Goal: Task Accomplishment & Management: Manage account settings

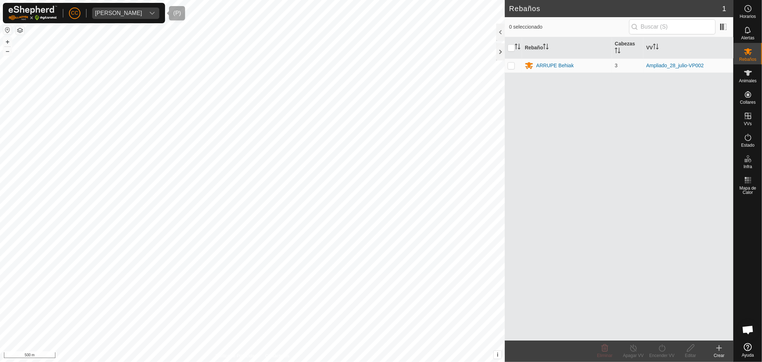
click at [133, 15] on div "[PERSON_NAME]" at bounding box center [118, 13] width 47 height 6
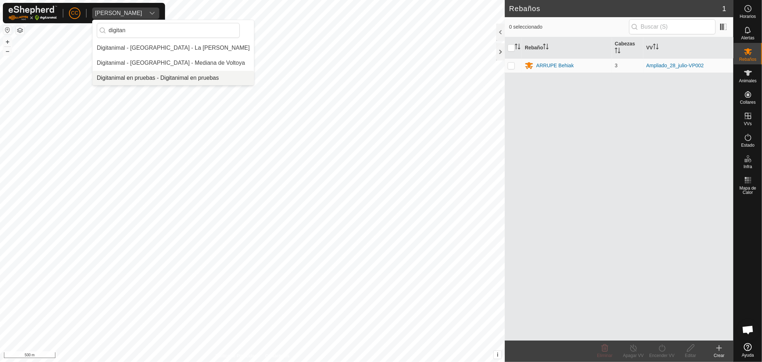
type input "digitan"
click at [167, 74] on li "Digitanimal en pruebas - Digitanimal en pruebas" at bounding box center [174, 78] width 162 height 14
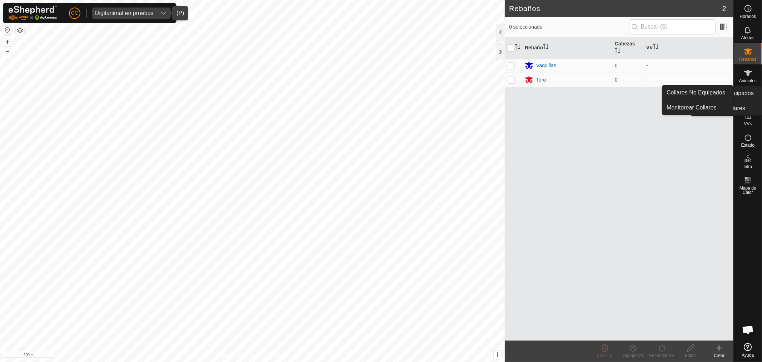
click at [747, 94] on icon at bounding box center [748, 94] width 6 height 6
click at [699, 88] on link "Collares No Equipados" at bounding box center [697, 92] width 71 height 14
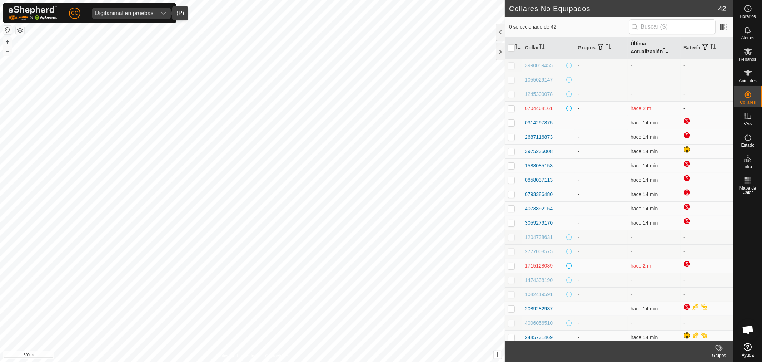
click at [638, 47] on th "Última Actualización" at bounding box center [654, 47] width 53 height 21
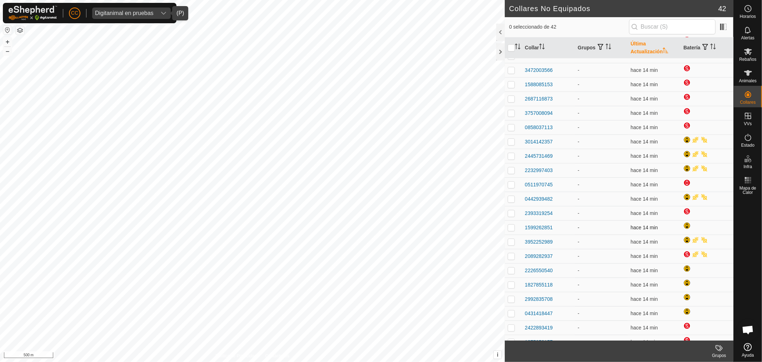
scroll to position [319, 0]
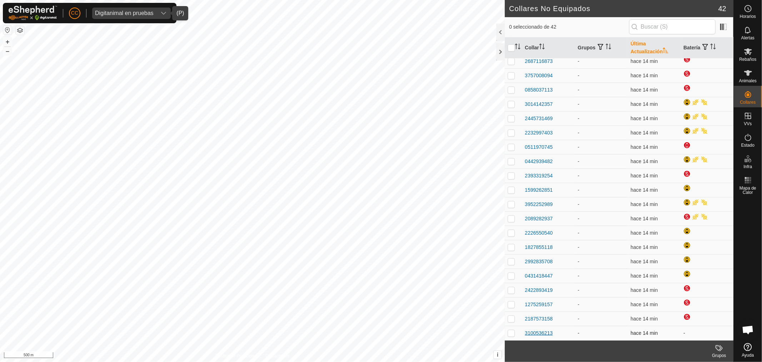
click at [542, 333] on div "3100536213" at bounding box center [539, 333] width 28 height 8
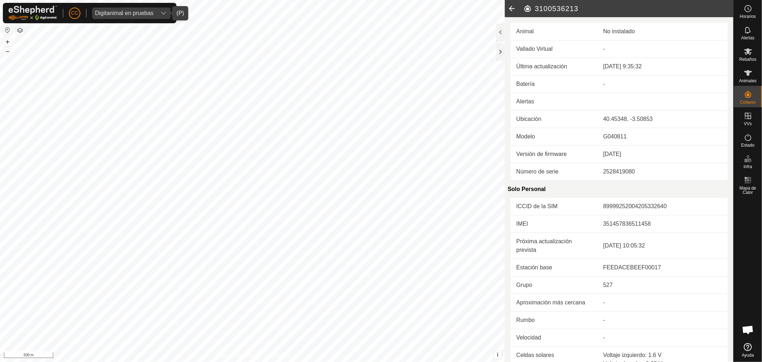
click at [161, 14] on icon "dropdown trigger" at bounding box center [164, 13] width 6 height 6
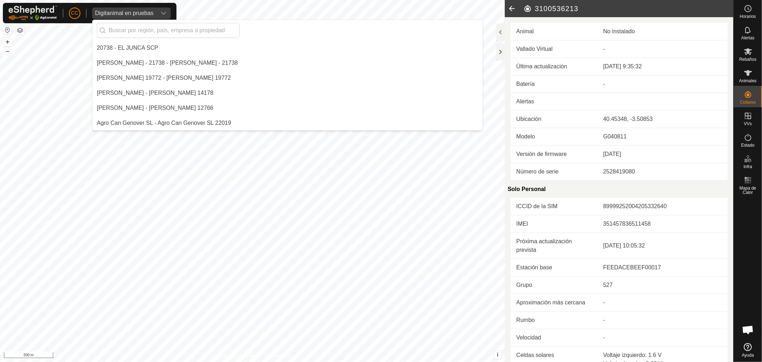
scroll to position [1380, 0]
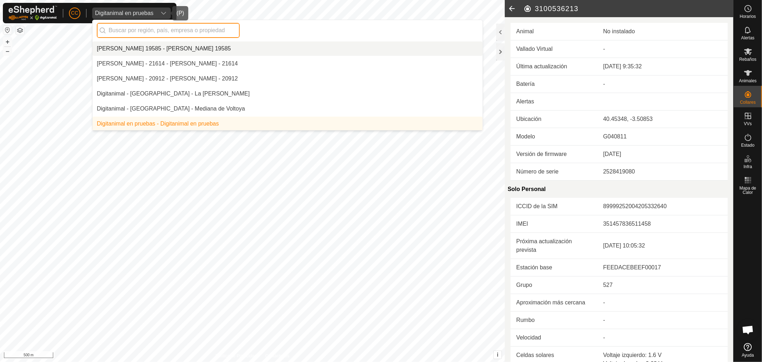
click at [196, 26] on input "text" at bounding box center [168, 30] width 143 height 15
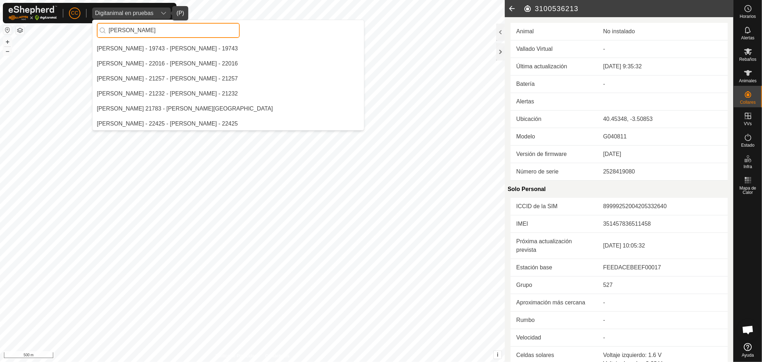
scroll to position [0, 0]
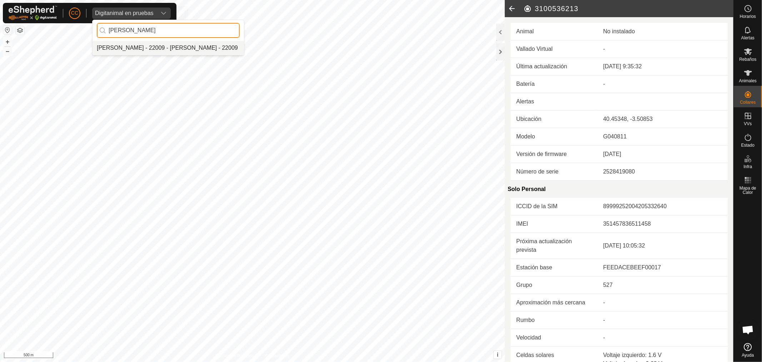
type input "[PERSON_NAME]"
click at [173, 46] on li "[PERSON_NAME] - 22009 - [PERSON_NAME] - 22009" at bounding box center [169, 48] width 152 height 14
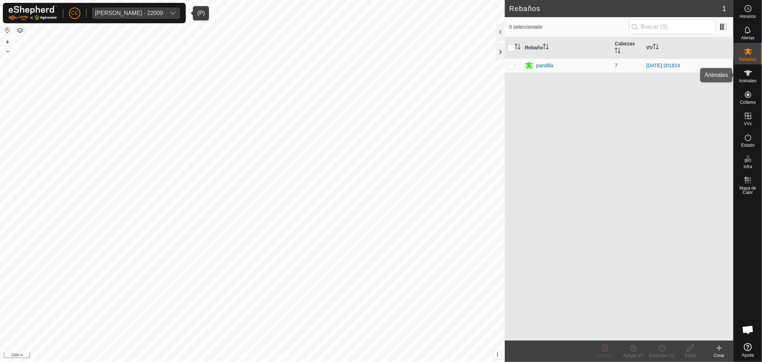
click at [746, 80] on span "Animales" at bounding box center [748, 81] width 18 height 4
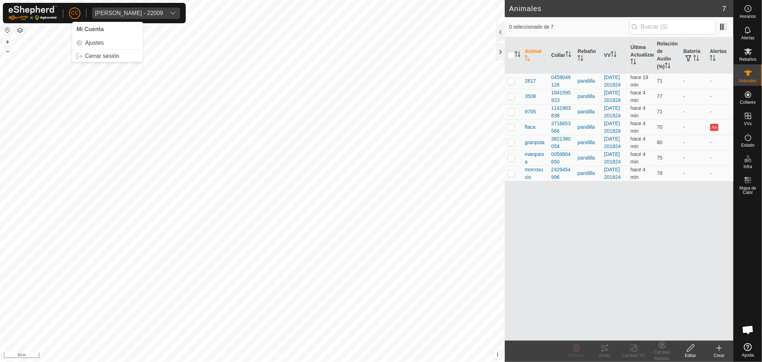
click at [69, 11] on p-avatar "CC" at bounding box center [74, 13] width 11 height 11
click at [111, 58] on link "Cerrar sesión" at bounding box center [107, 55] width 71 height 11
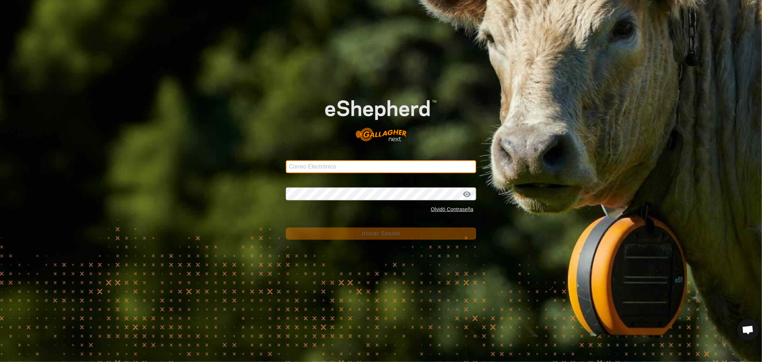
type input "[EMAIL_ADDRESS][DOMAIN_NAME]"
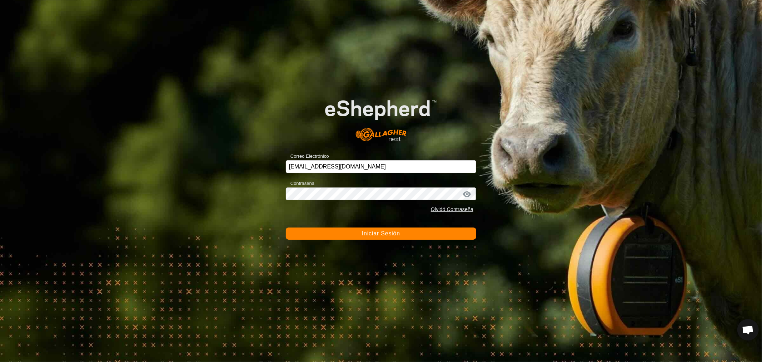
click at [331, 229] on button "Iniciar Sesión" at bounding box center [381, 233] width 190 height 12
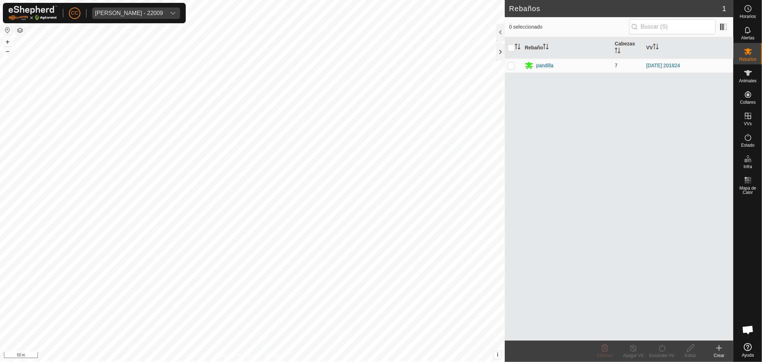
click at [24, 29] on button "button" at bounding box center [20, 30] width 9 height 9
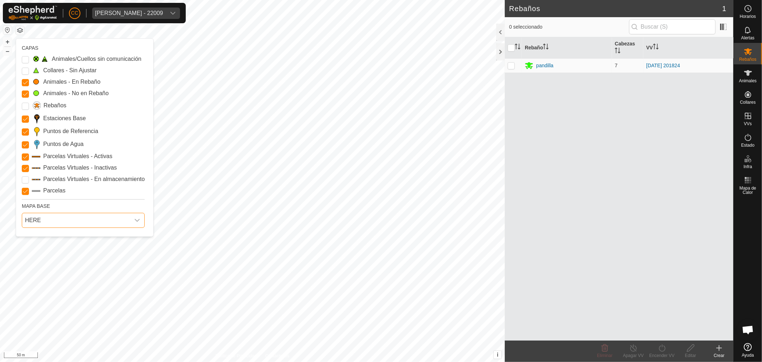
click at [83, 222] on span "HERE" at bounding box center [76, 220] width 108 height 14
click at [81, 237] on li "Azure" at bounding box center [84, 236] width 122 height 14
click at [55, 224] on span "Azure" at bounding box center [76, 220] width 108 height 14
click at [57, 263] on li "Mapbox" at bounding box center [84, 266] width 122 height 14
click at [39, 212] on div "Mapbox" at bounding box center [83, 220] width 129 height 21
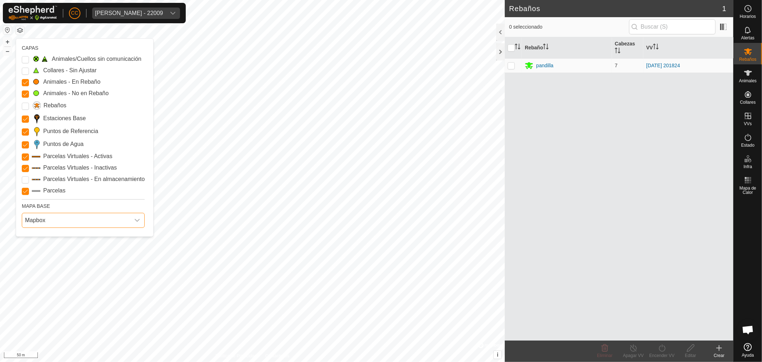
click at [40, 220] on span "Mapbox" at bounding box center [76, 220] width 108 height 14
click at [44, 247] on li "HERE" at bounding box center [84, 251] width 122 height 14
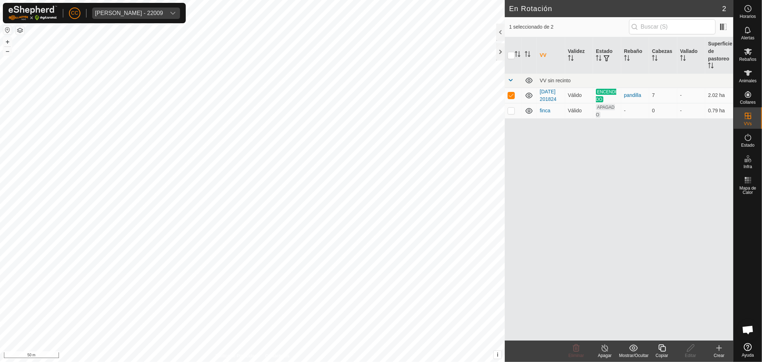
click at [21, 32] on button "button" at bounding box center [20, 30] width 9 height 9
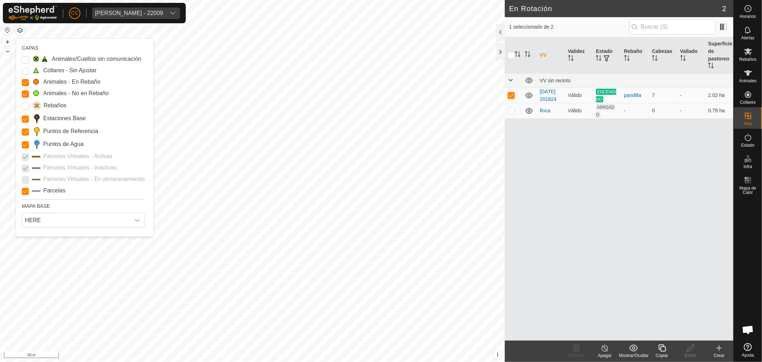
click at [21, 32] on button "button" at bounding box center [20, 30] width 9 height 9
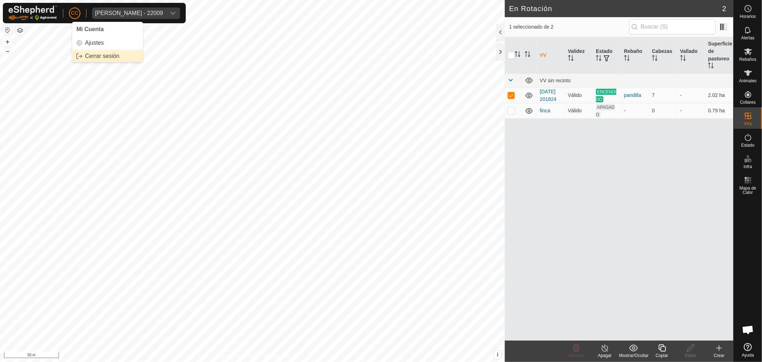
click at [93, 53] on link "Cerrar sesión" at bounding box center [107, 55] width 71 height 11
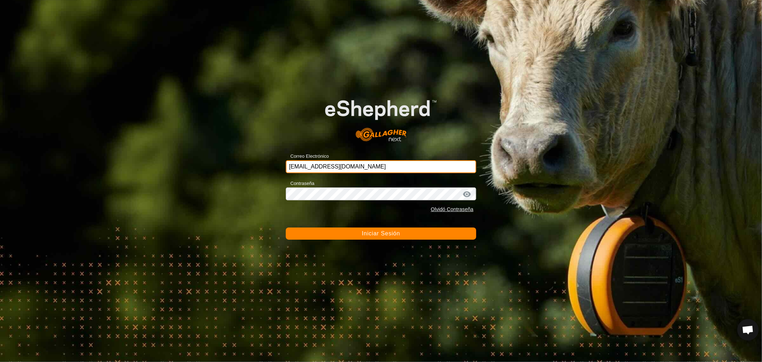
drag, startPoint x: 362, startPoint y: 166, endPoint x: 273, endPoint y: 174, distance: 90.0
click at [273, 174] on div "Correo Electrónico [EMAIL_ADDRESS][DOMAIN_NAME] Contraseña Olvidó Contraseña In…" at bounding box center [381, 181] width 762 height 362
paste input "[EMAIL_ADDRESS][DOMAIN_NAME]"
type input "[EMAIL_ADDRESS][DOMAIN_NAME]"
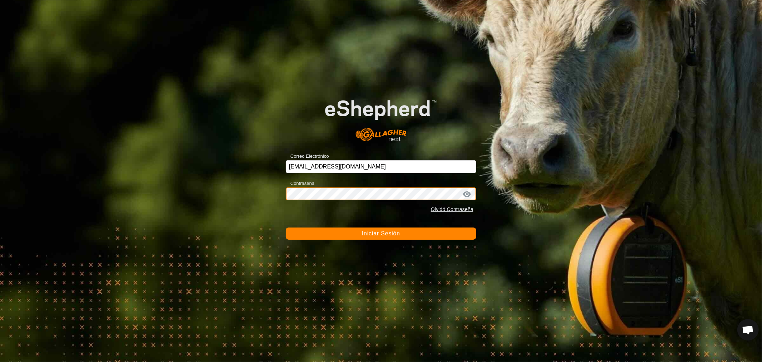
click at [265, 194] on div "Correo Electrónico [EMAIL_ADDRESS][DOMAIN_NAME] Contraseña Olvidó Contraseña In…" at bounding box center [381, 181] width 762 height 362
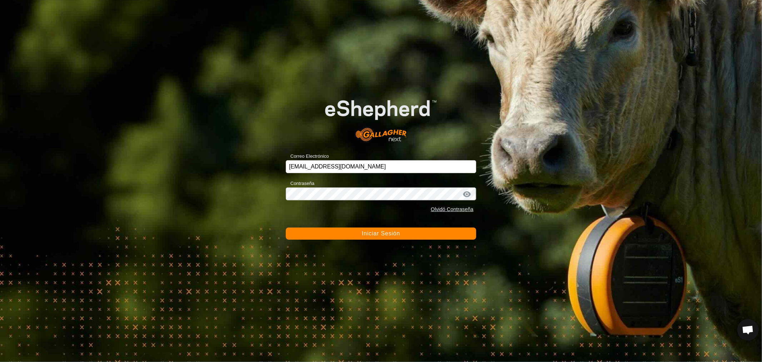
click at [370, 234] on span "Iniciar Sesión" at bounding box center [381, 233] width 38 height 6
